Goal: Find specific page/section: Find specific page/section

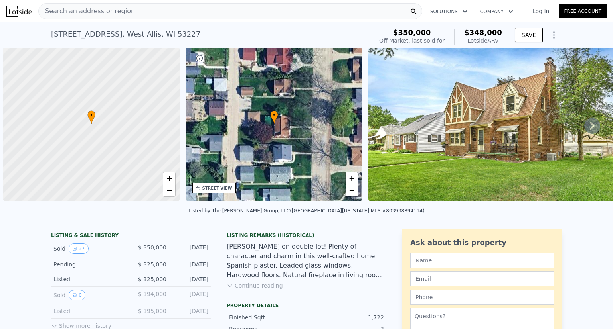
scroll to position [0, 3]
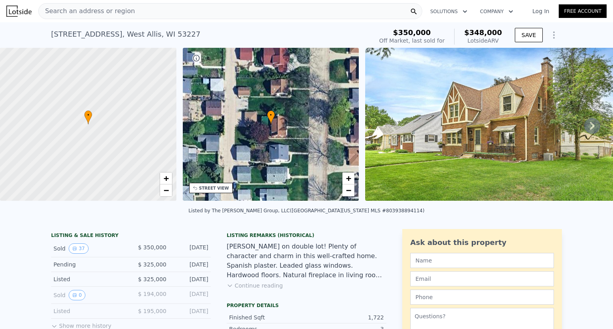
click at [589, 128] on icon at bounding box center [592, 126] width 16 height 16
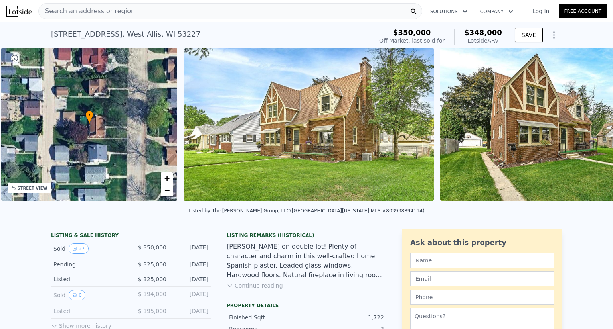
scroll to position [0, 185]
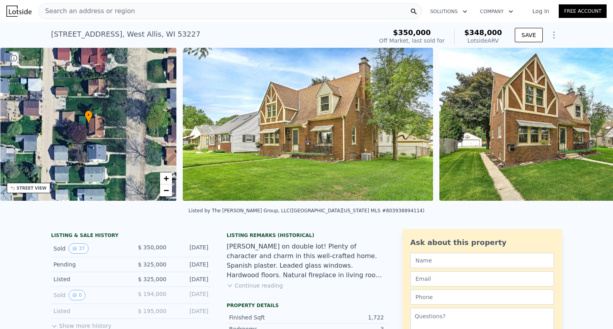
click at [589, 129] on img at bounding box center [553, 124] width 229 height 153
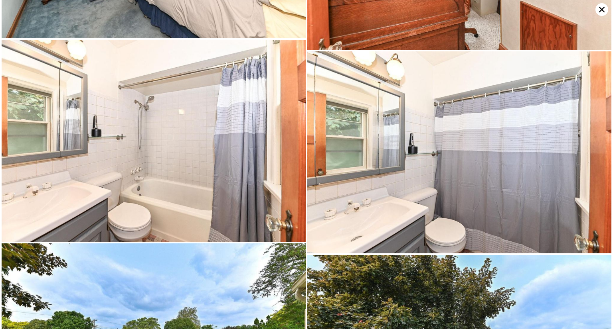
scroll to position [2421, 0]
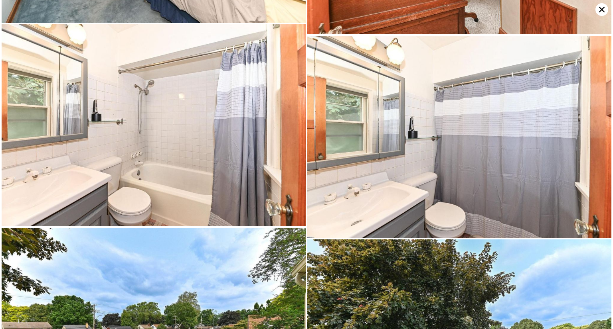
click at [207, 131] on img at bounding box center [154, 125] width 304 height 203
click at [179, 77] on img at bounding box center [154, 125] width 304 height 203
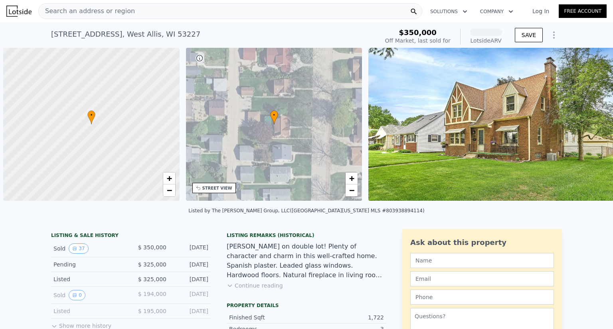
scroll to position [0, 3]
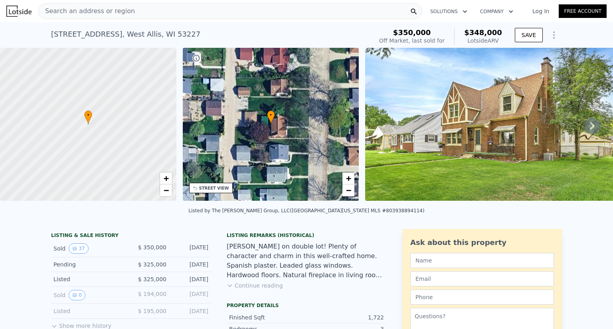
click at [589, 134] on icon at bounding box center [592, 126] width 16 height 16
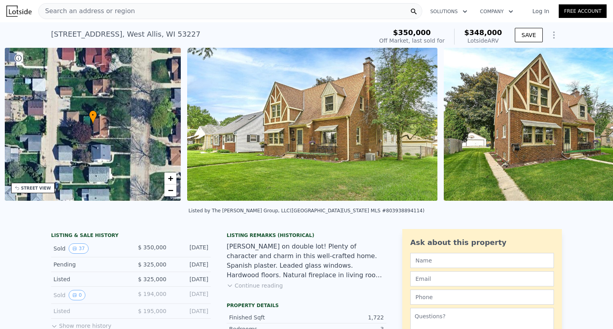
scroll to position [0, 185]
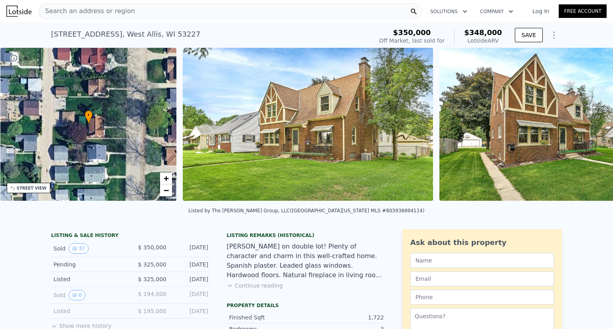
click at [589, 136] on img at bounding box center [553, 124] width 229 height 153
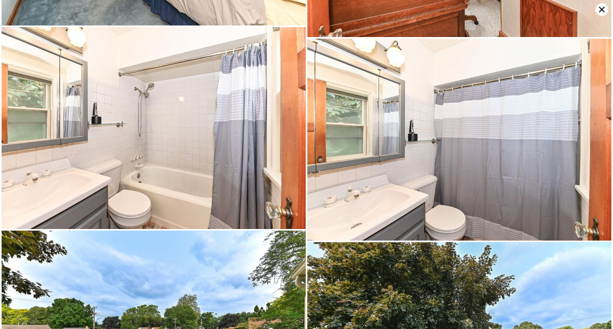
scroll to position [2421, 0]
